Goal: Task Accomplishment & Management: Manage account settings

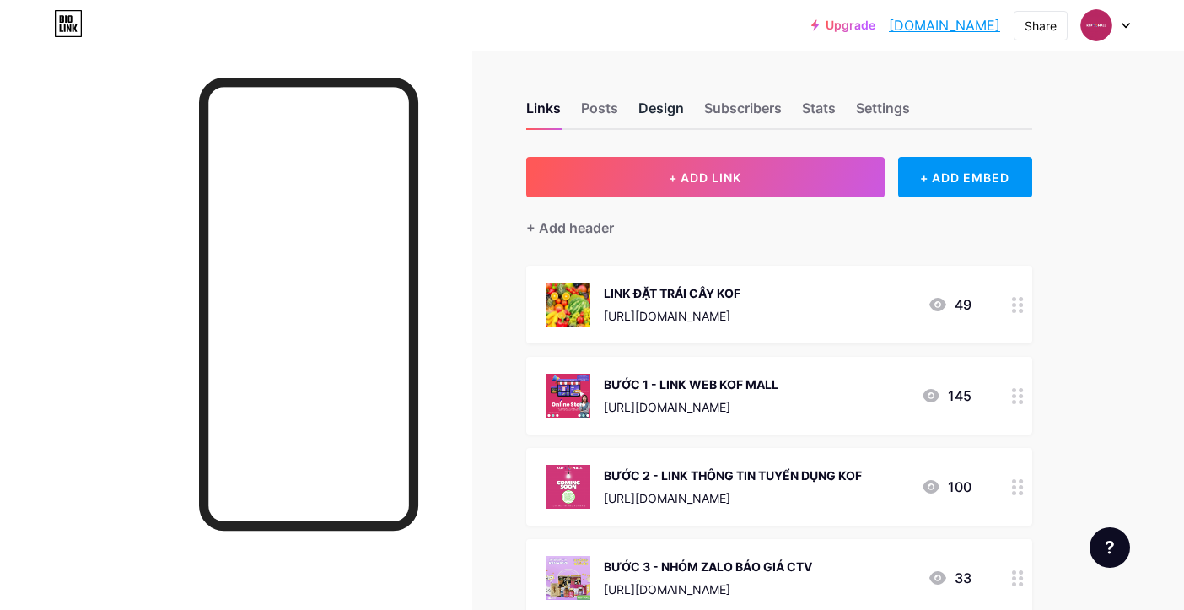
click at [650, 111] on div "Design" at bounding box center [661, 113] width 46 height 30
click at [597, 112] on div "Posts" at bounding box center [599, 113] width 37 height 30
click at [545, 99] on div "Links" at bounding box center [543, 113] width 35 height 30
click at [739, 116] on div "Subscribers" at bounding box center [743, 113] width 78 height 30
click at [814, 110] on div "Stats" at bounding box center [819, 113] width 34 height 30
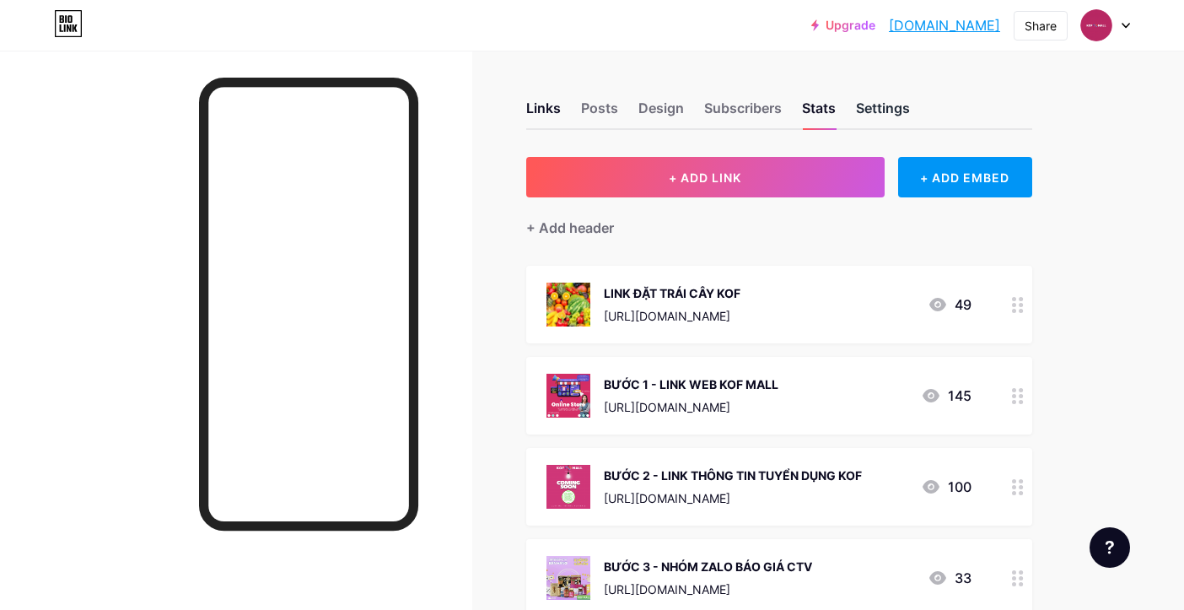
click at [871, 110] on div "Settings" at bounding box center [883, 113] width 54 height 30
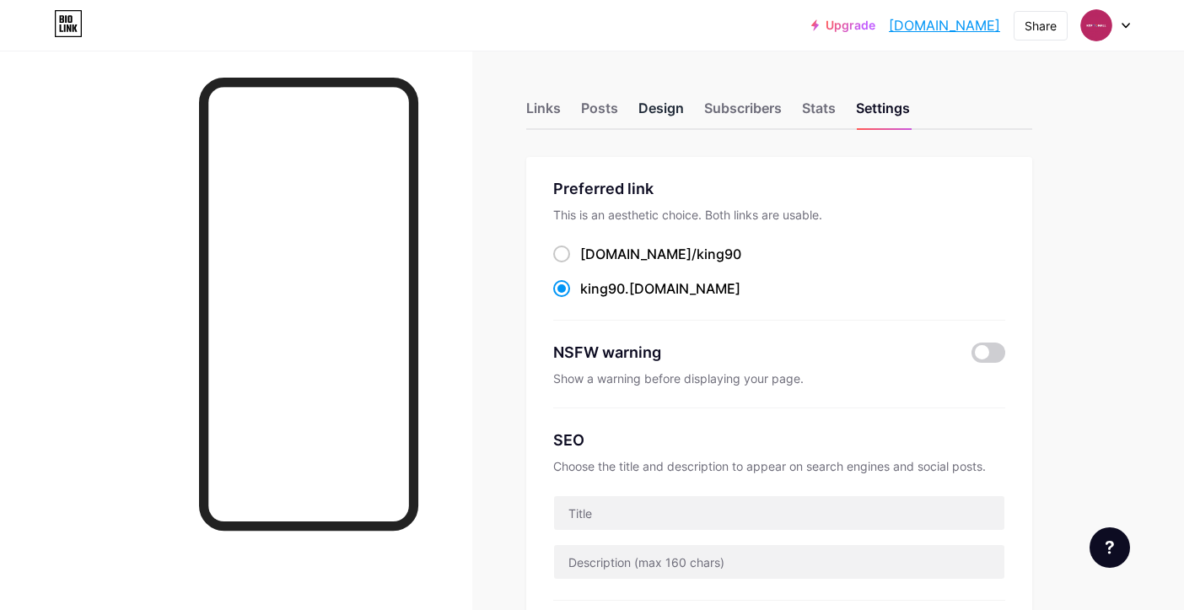
click at [647, 110] on div "Design" at bounding box center [661, 113] width 46 height 30
click at [546, 112] on div "Links" at bounding box center [543, 113] width 35 height 30
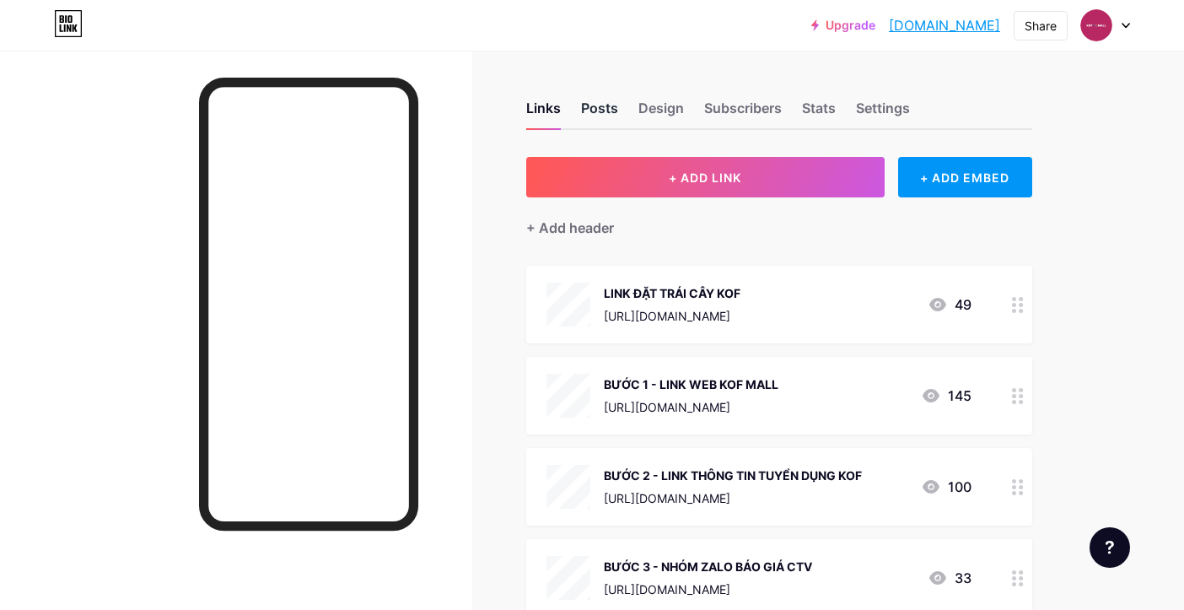
click at [596, 105] on div "Posts" at bounding box center [599, 113] width 37 height 30
click at [594, 110] on div "Posts" at bounding box center [599, 113] width 37 height 30
click at [685, 108] on div "Links Posts Design Subscribers Stats Settings" at bounding box center [779, 100] width 506 height 59
click at [674, 109] on div "Design" at bounding box center [661, 113] width 46 height 30
click at [719, 106] on div "Subscribers" at bounding box center [743, 113] width 78 height 30
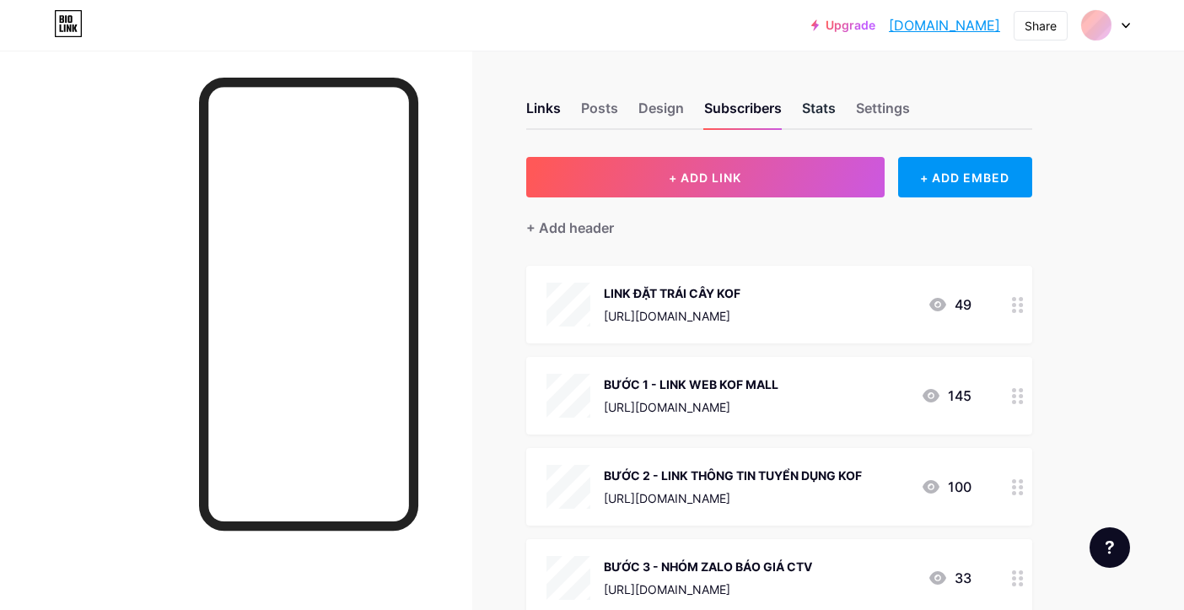
click at [814, 105] on div "Stats" at bounding box center [819, 113] width 34 height 30
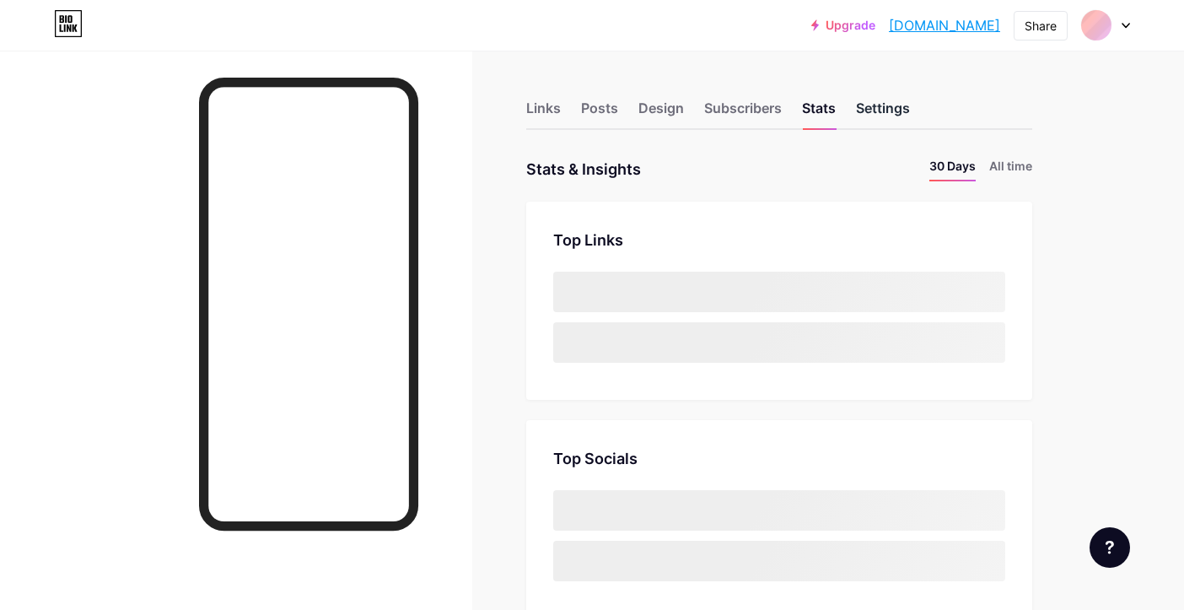
click at [894, 105] on div "Settings" at bounding box center [883, 113] width 54 height 30
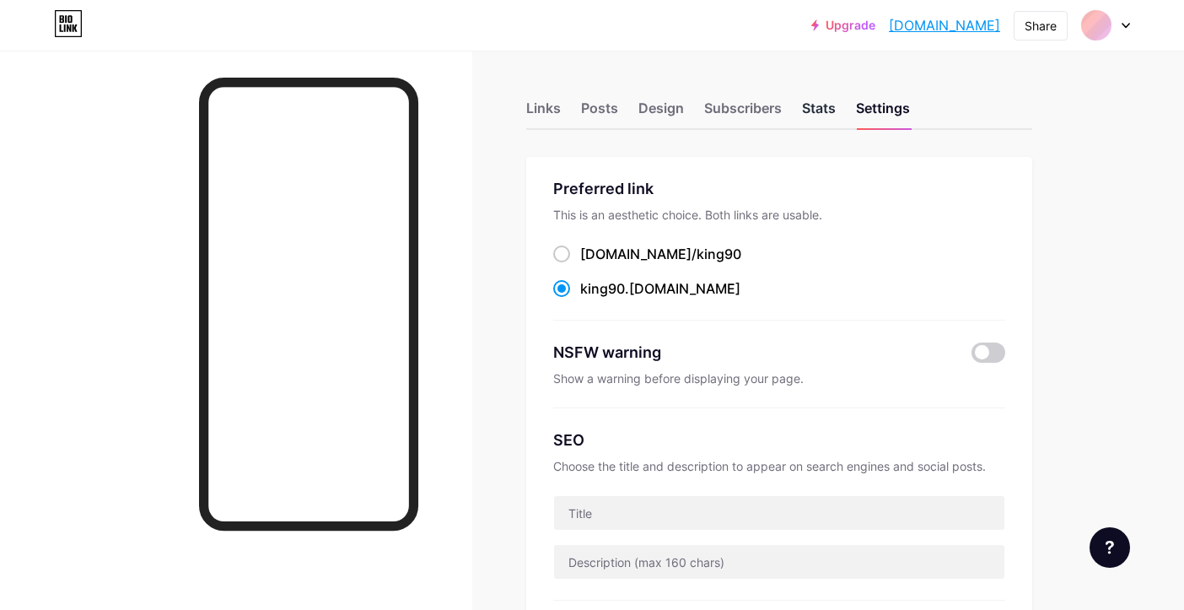
click at [824, 107] on div "Stats" at bounding box center [819, 113] width 34 height 30
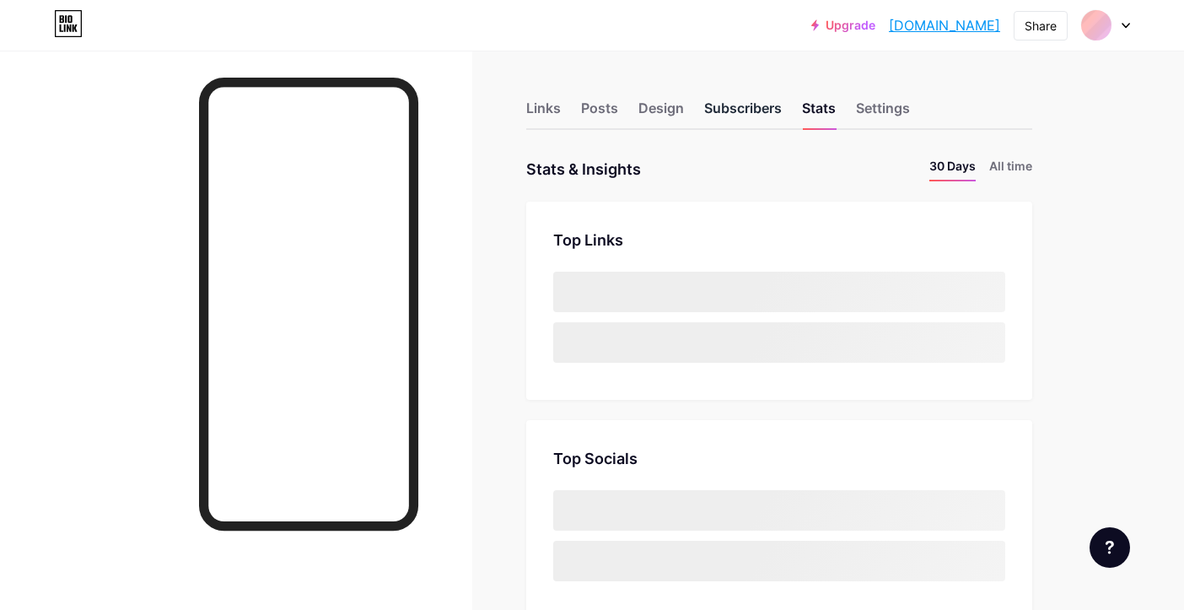
click at [734, 112] on div "Subscribers" at bounding box center [743, 113] width 78 height 30
click at [812, 110] on div "Stats" at bounding box center [819, 113] width 34 height 30
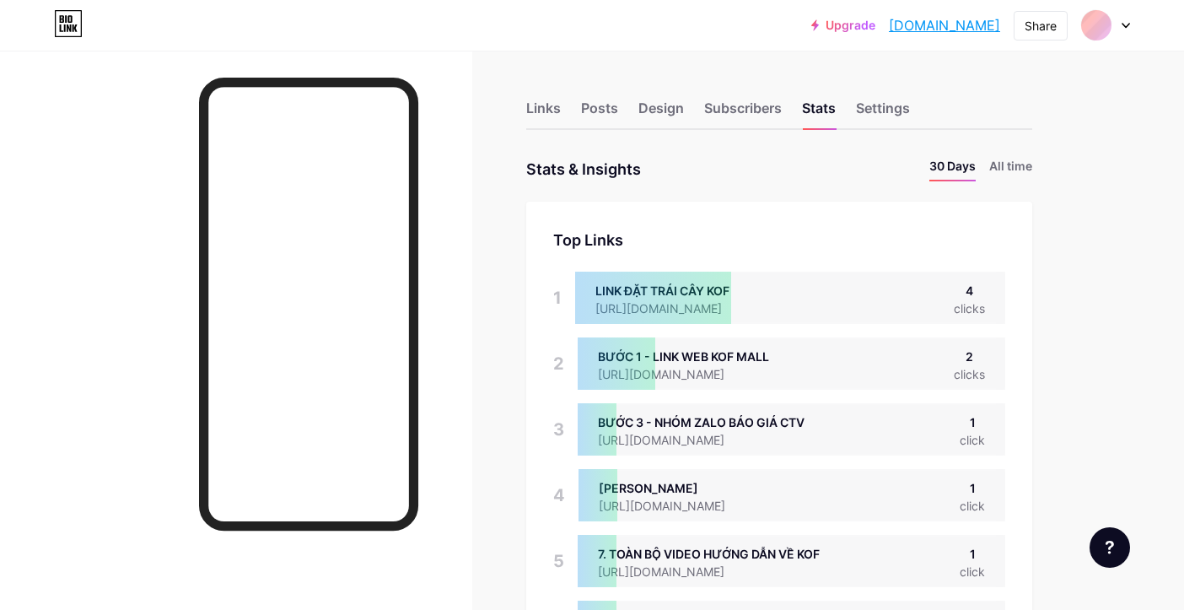
scroll to position [610, 1184]
click at [855, 109] on div "Links Posts Design Subscribers Stats Settings" at bounding box center [779, 100] width 506 height 59
click at [863, 110] on div "Settings" at bounding box center [883, 113] width 54 height 30
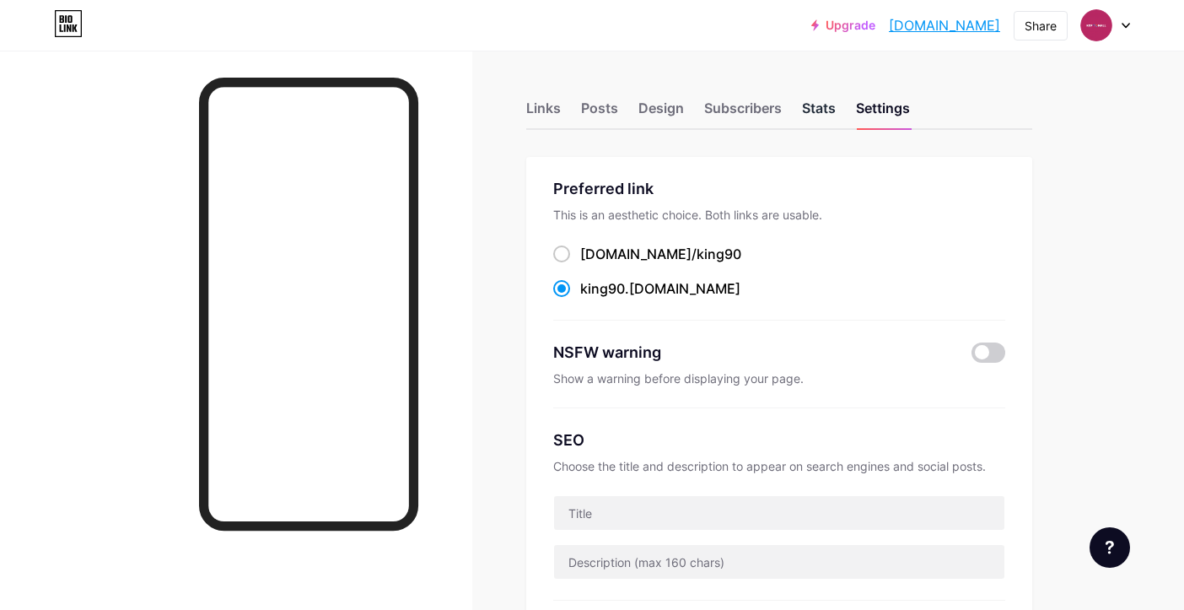
click at [819, 110] on div "Stats" at bounding box center [819, 113] width 34 height 30
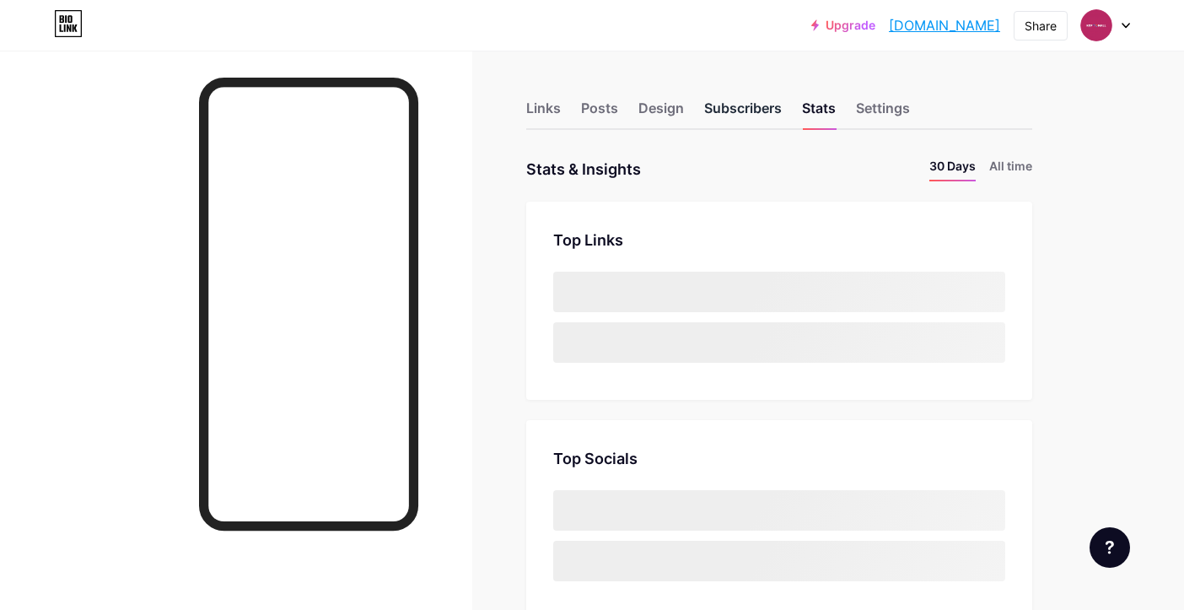
click at [733, 112] on div "Subscribers" at bounding box center [743, 113] width 78 height 30
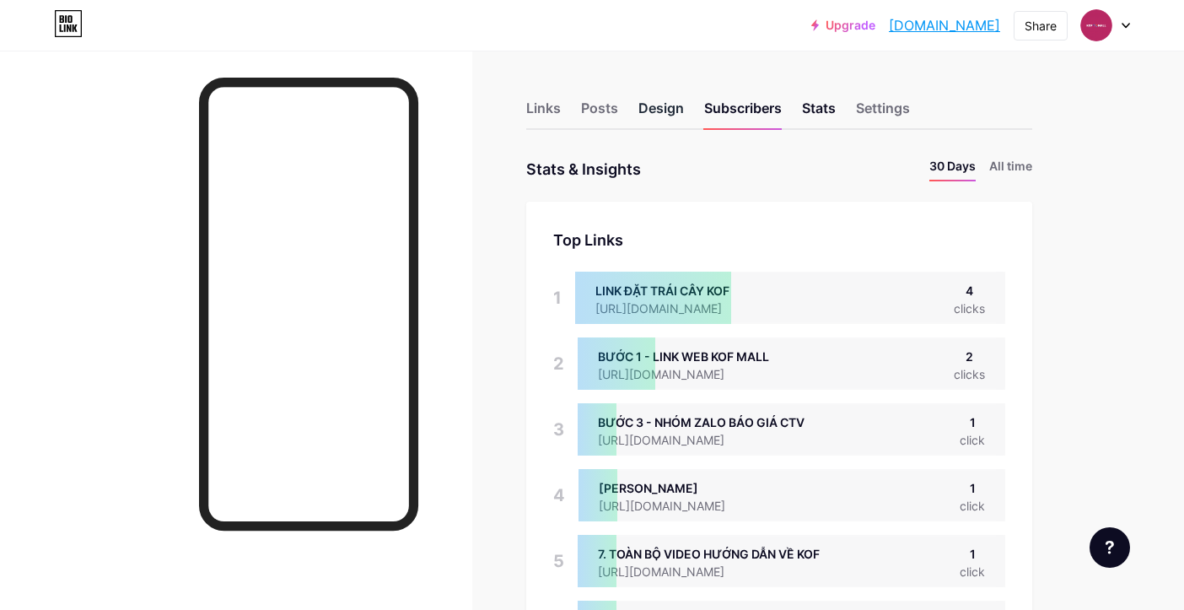
scroll to position [610, 1184]
click at [664, 114] on div "Design" at bounding box center [661, 113] width 46 height 30
click at [600, 115] on div "Posts" at bounding box center [599, 113] width 37 height 30
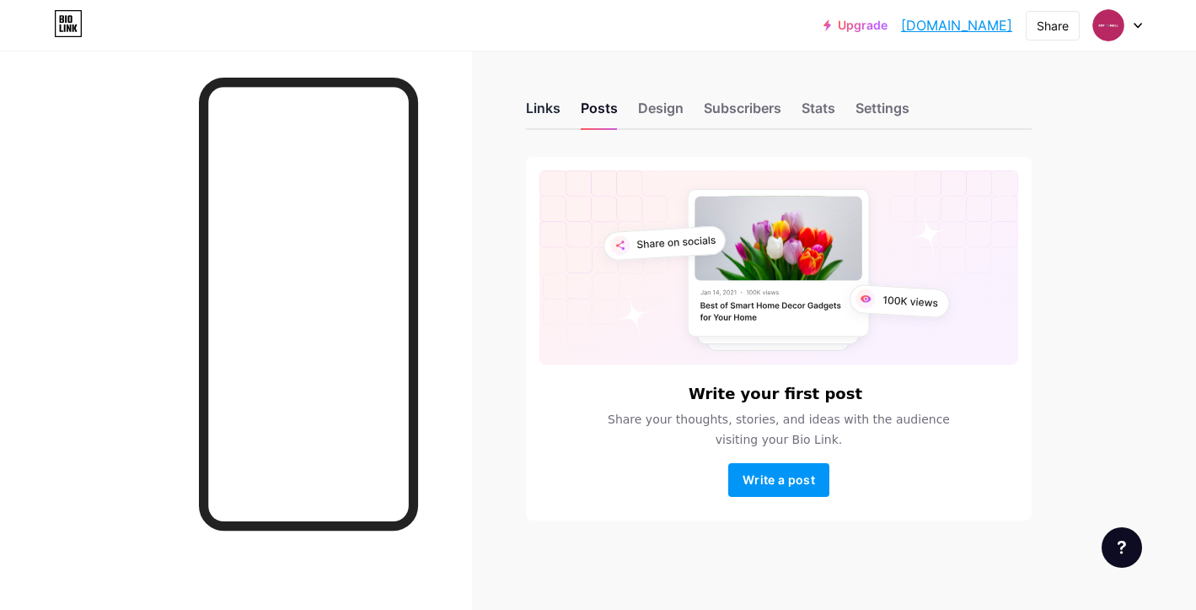
click at [548, 115] on div "Links" at bounding box center [543, 113] width 35 height 30
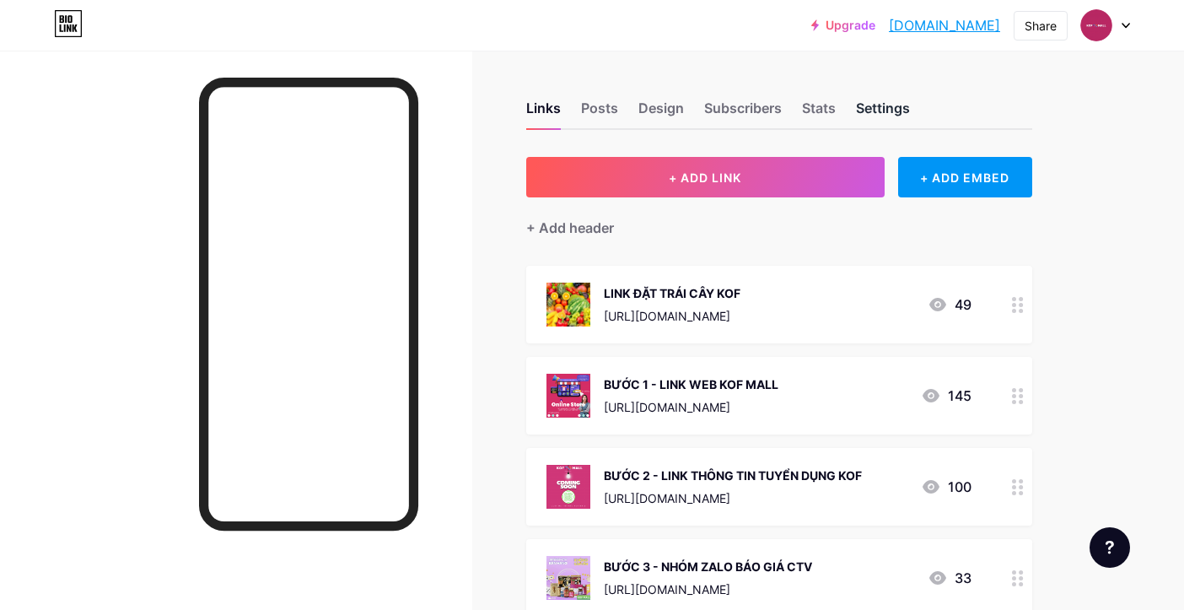
click at [875, 108] on div "Settings" at bounding box center [883, 113] width 54 height 30
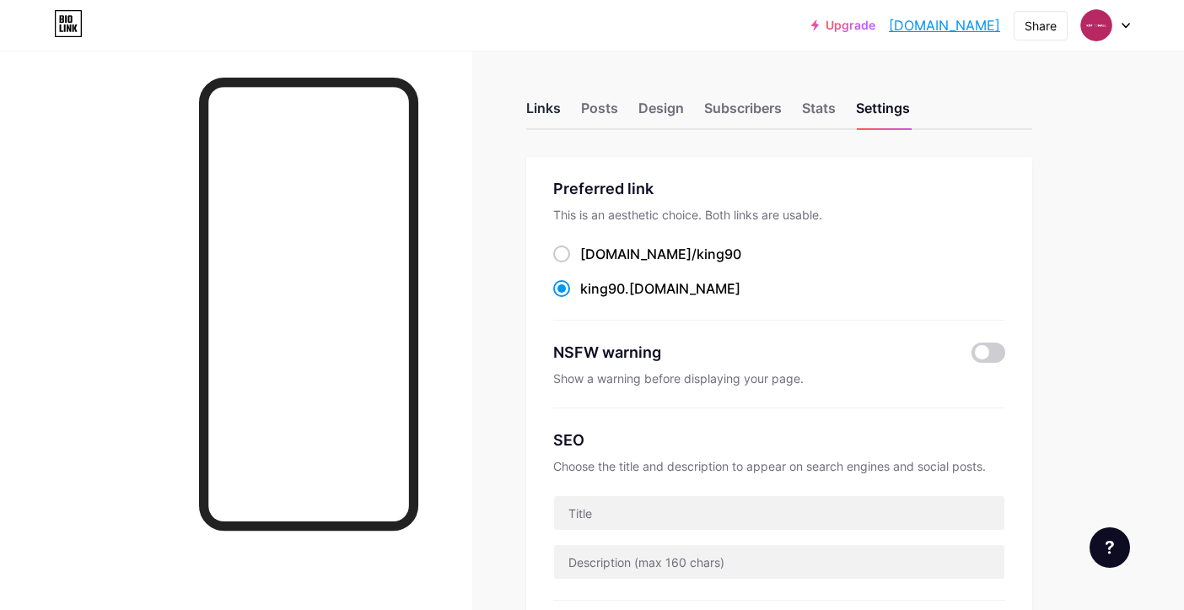
click at [545, 113] on div "Links" at bounding box center [543, 113] width 35 height 30
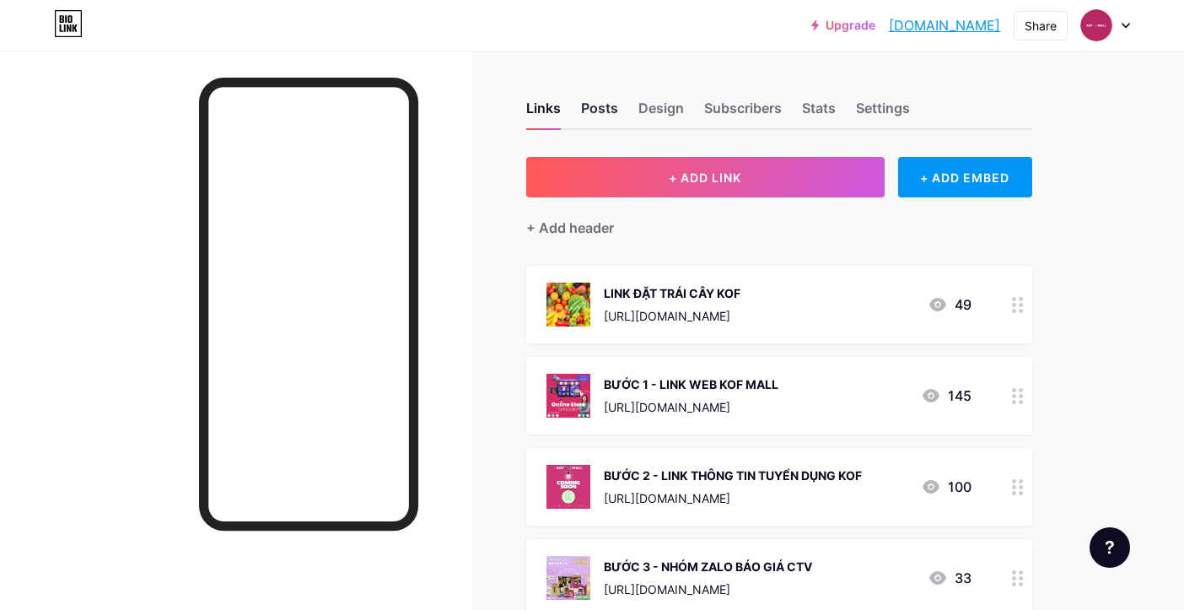
click at [599, 119] on div "Posts" at bounding box center [599, 113] width 37 height 30
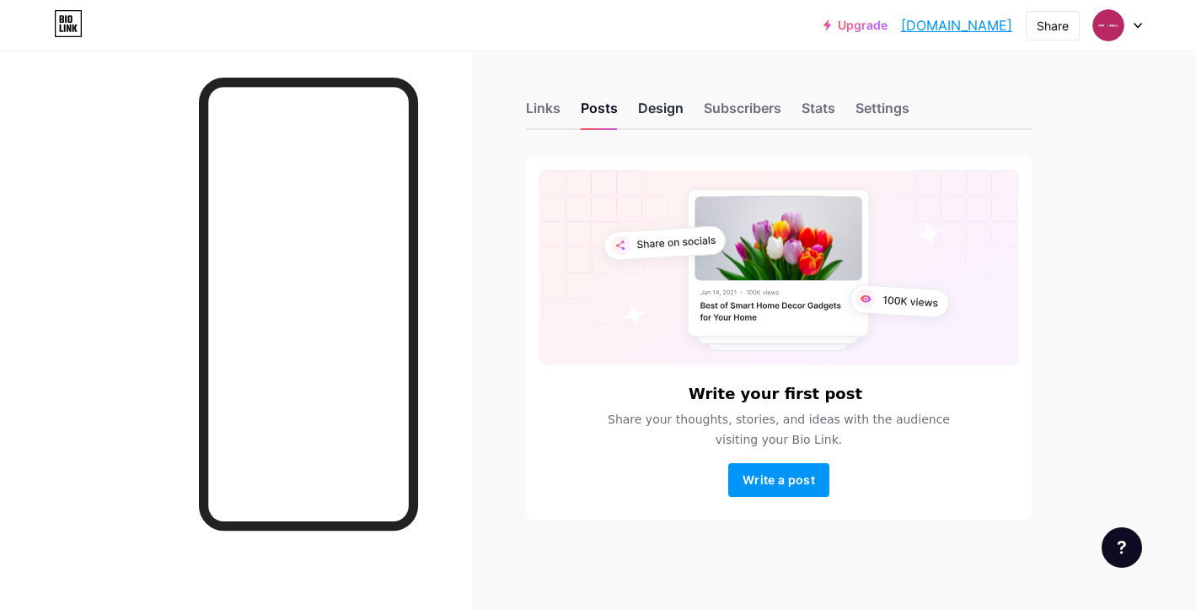
click at [668, 117] on div "Design" at bounding box center [661, 113] width 46 height 30
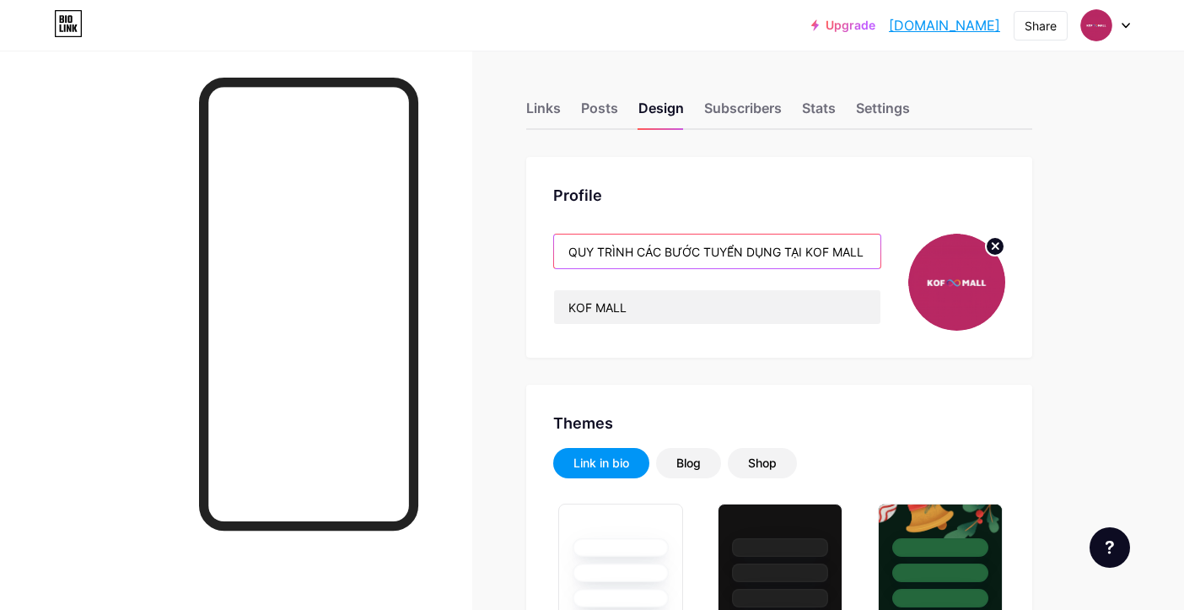
click at [685, 252] on input "QUY TRÌNH CÁC BƯỚC TUYỂN DỤNG TẠI KOF MALL [GEOGRAPHIC_DATA]!" at bounding box center [717, 251] width 326 height 34
type input "#e63b7a"
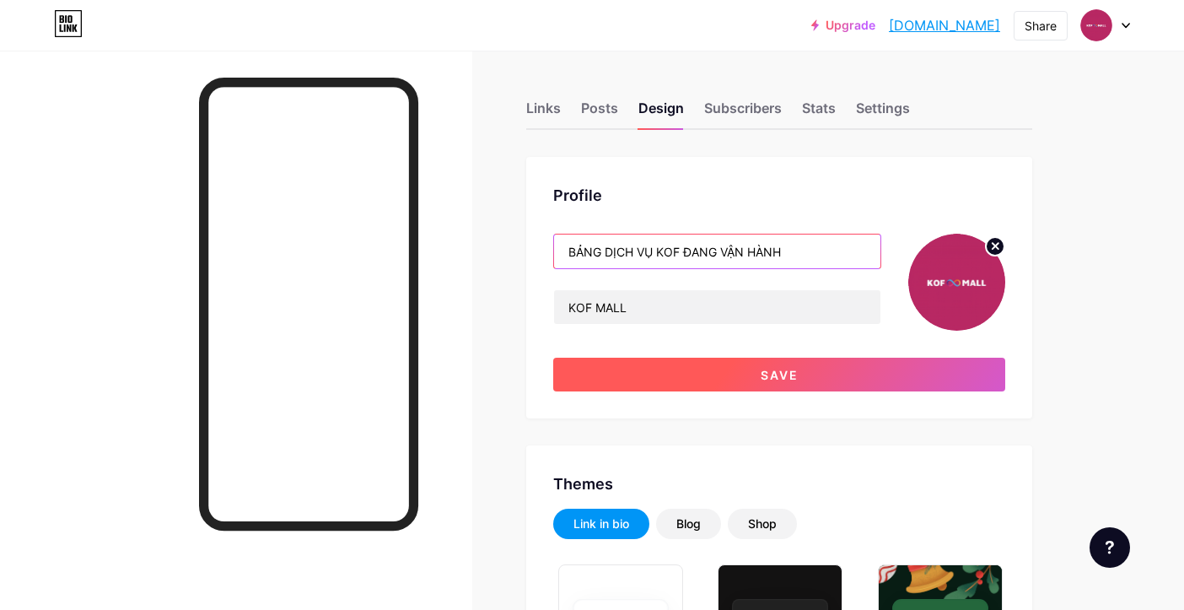
type input "BẢNG DỊCH VỤ KOF ĐANG VẬN HÀNH"
click at [781, 369] on span "Save" at bounding box center [779, 375] width 38 height 14
